Goal: Transaction & Acquisition: Purchase product/service

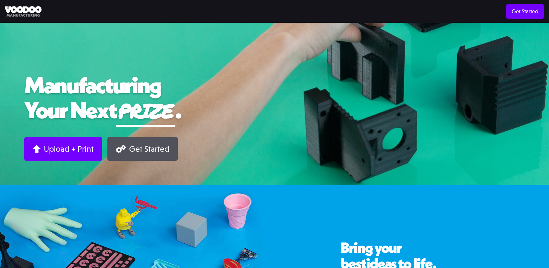
scroll to position [65, 0]
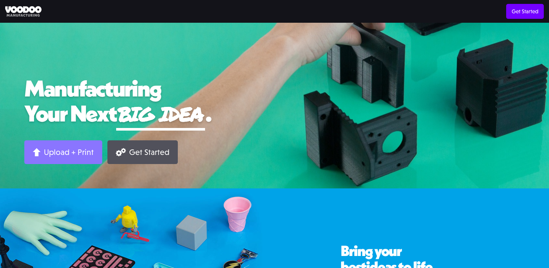
click at [74, 154] on div "Upload + Print" at bounding box center [69, 152] width 50 height 10
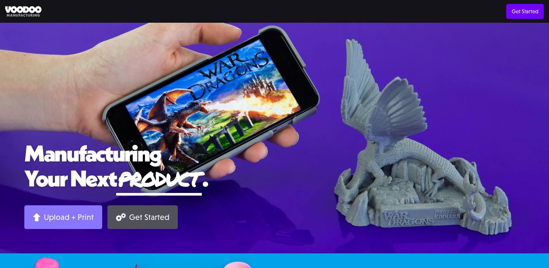
click at [72, 222] on div "Upload + Print" at bounding box center [69, 217] width 50 height 10
